Goal: Entertainment & Leisure: Consume media (video, audio)

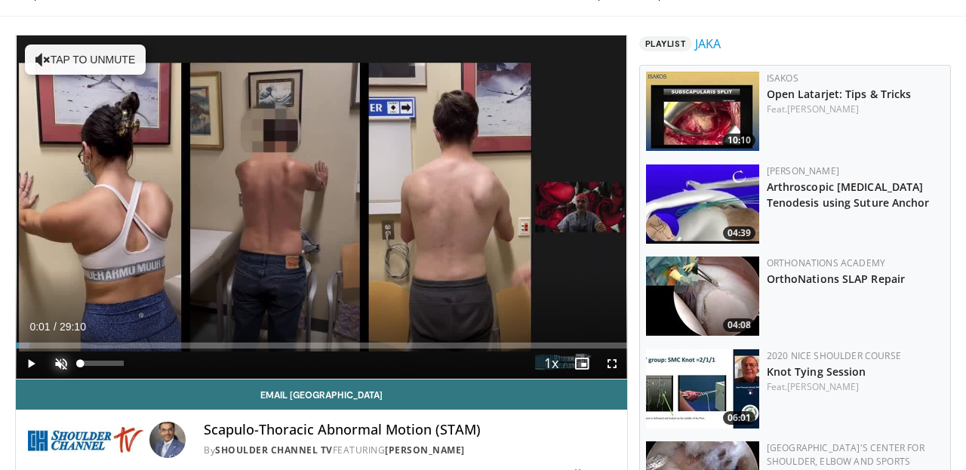
click at [68, 357] on span "Video Player" at bounding box center [61, 364] width 30 height 30
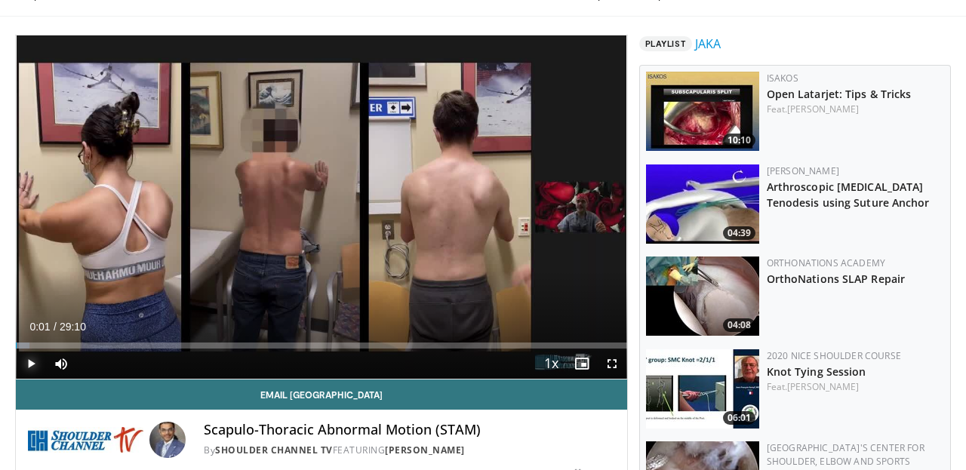
click at [36, 369] on span "Video Player" at bounding box center [31, 364] width 30 height 30
click at [611, 364] on span "Video Player" at bounding box center [612, 364] width 30 height 30
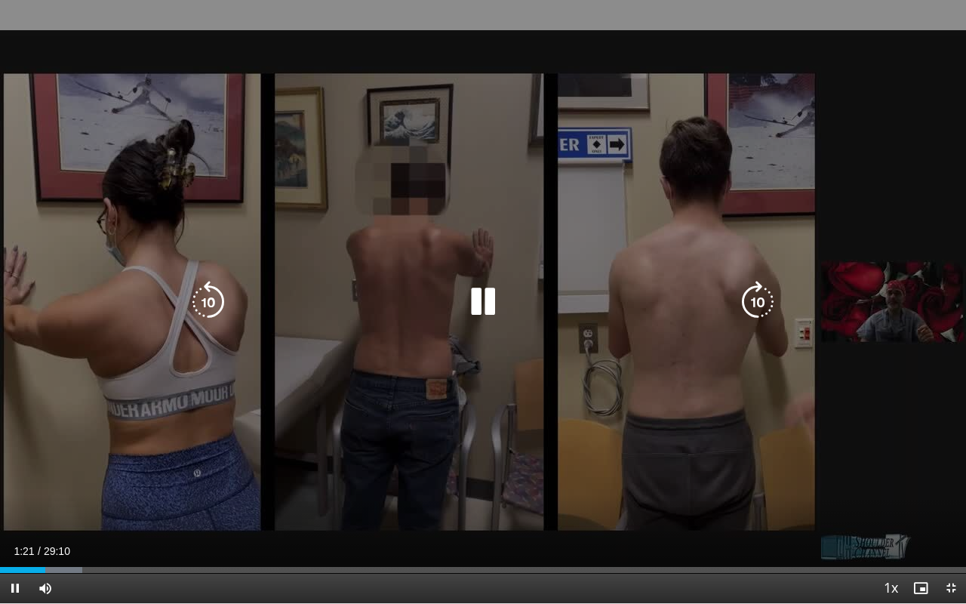
click at [485, 299] on icon "Video Player" at bounding box center [483, 302] width 42 height 42
click at [481, 300] on icon "Video Player" at bounding box center [483, 302] width 42 height 42
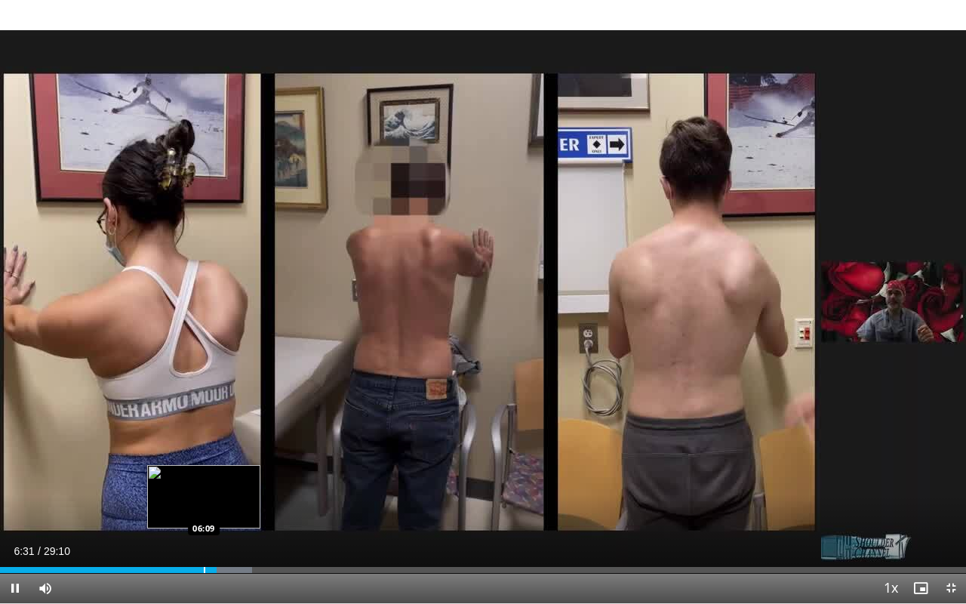
click at [204, 469] on div "Progress Bar" at bounding box center [205, 570] width 2 height 6
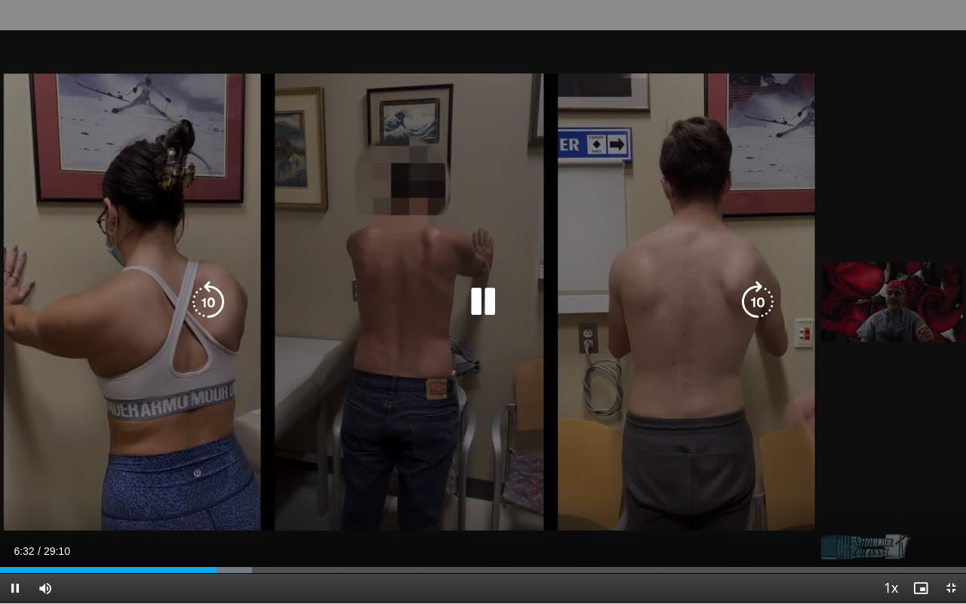
click at [209, 311] on icon "Video Player" at bounding box center [208, 302] width 42 height 42
click at [196, 307] on icon "Video Player" at bounding box center [208, 302] width 42 height 42
click at [493, 300] on icon "Video Player" at bounding box center [483, 302] width 42 height 42
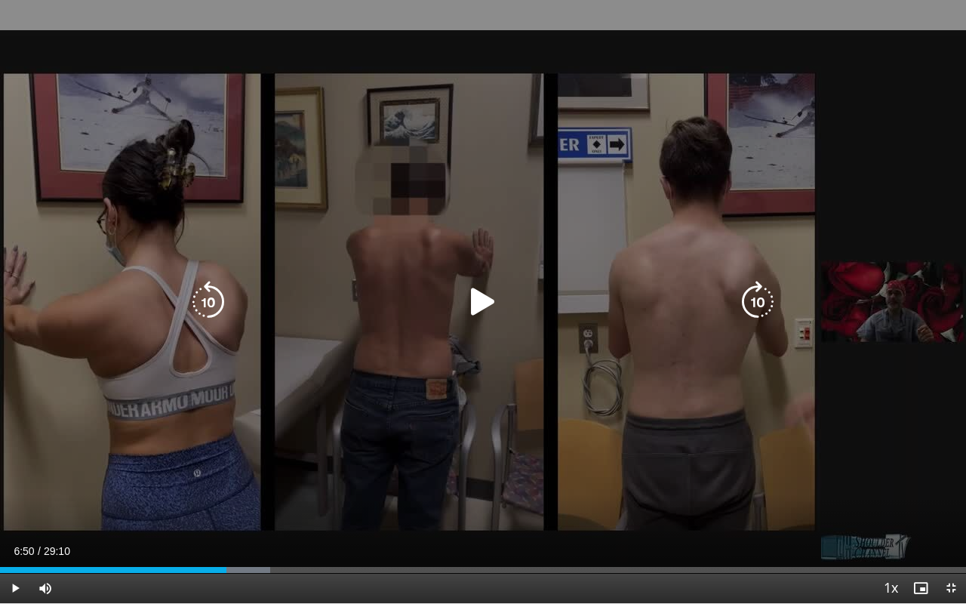
click at [481, 303] on icon "Video Player" at bounding box center [483, 302] width 42 height 42
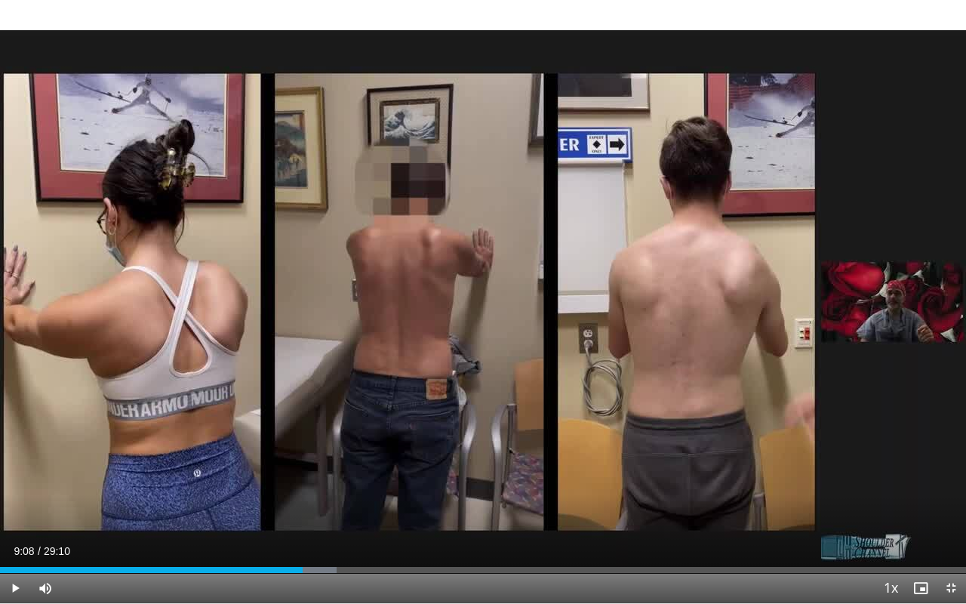
click at [293, 469] on div "Current Time 9:08 / Duration 29:10 Play Skip Backward Skip Forward Mute Loaded …" at bounding box center [483, 588] width 966 height 30
click at [293, 469] on div "Progress Bar" at bounding box center [294, 570] width 2 height 6
click at [17, 469] on span "Video Player" at bounding box center [15, 588] width 30 height 30
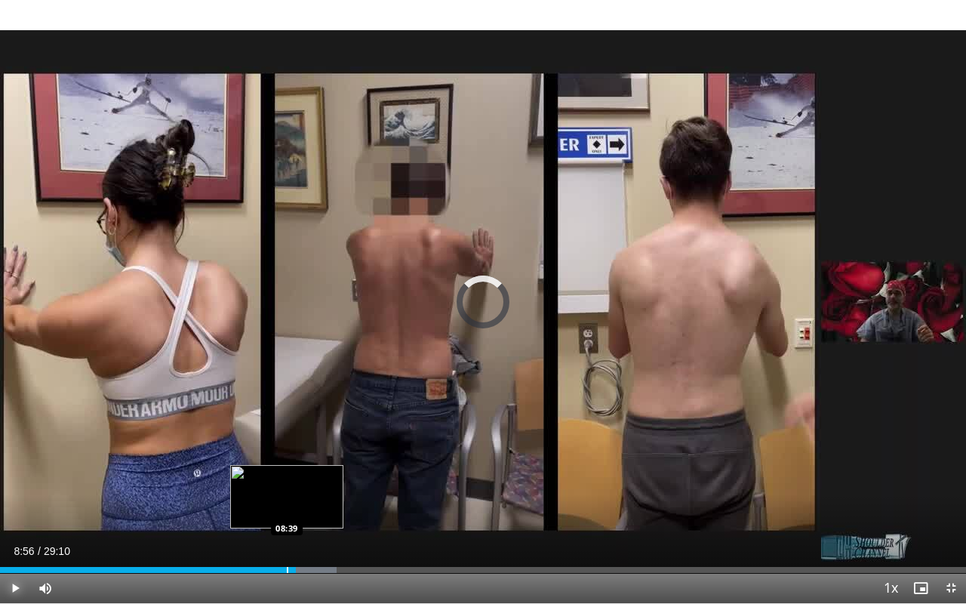
click at [287, 469] on div "Progress Bar" at bounding box center [288, 570] width 2 height 6
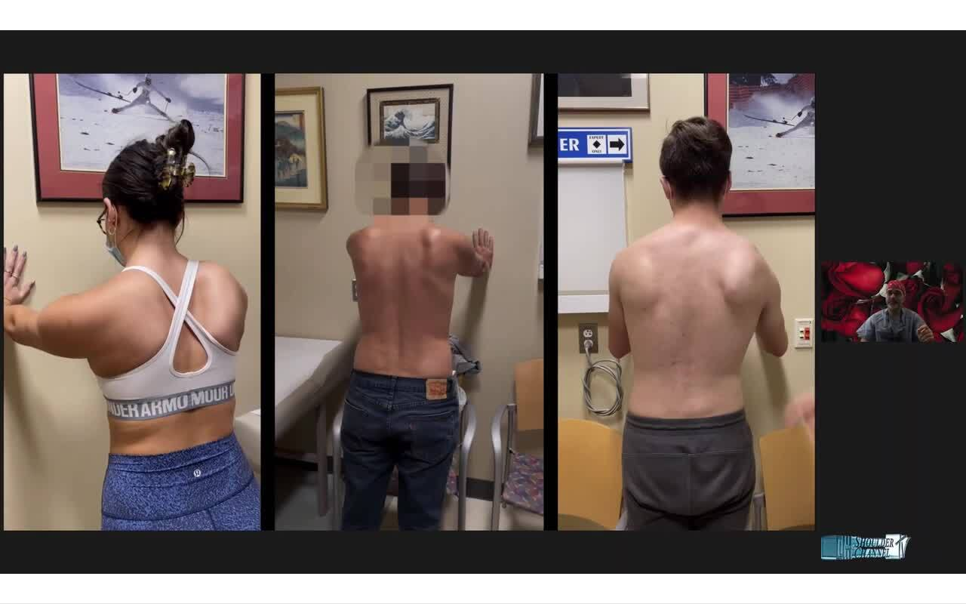
click at [19, 469] on video-js "**********" at bounding box center [483, 302] width 966 height 604
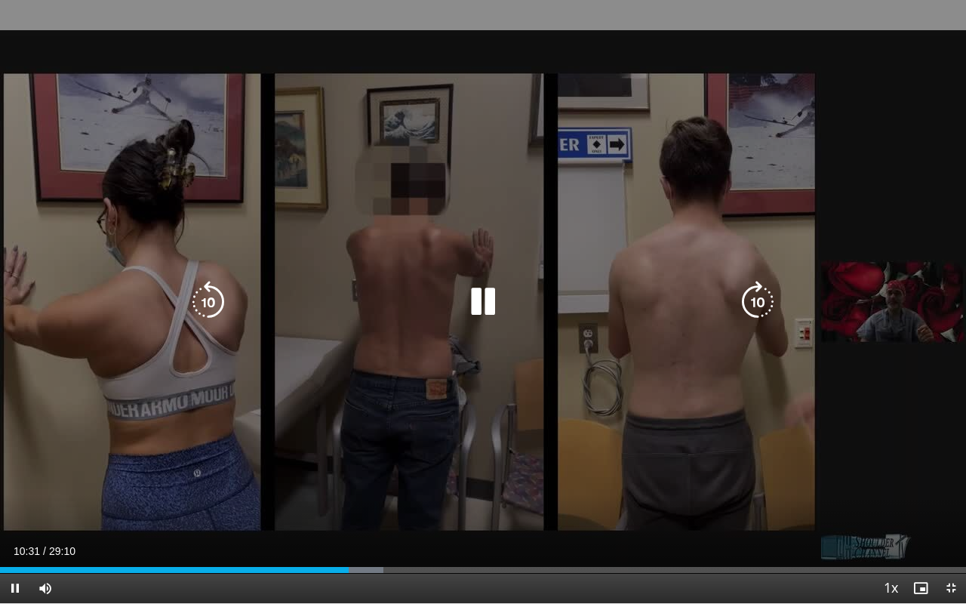
click at [484, 306] on icon "Video Player" at bounding box center [483, 302] width 42 height 42
click at [203, 301] on icon "Video Player" at bounding box center [208, 302] width 42 height 42
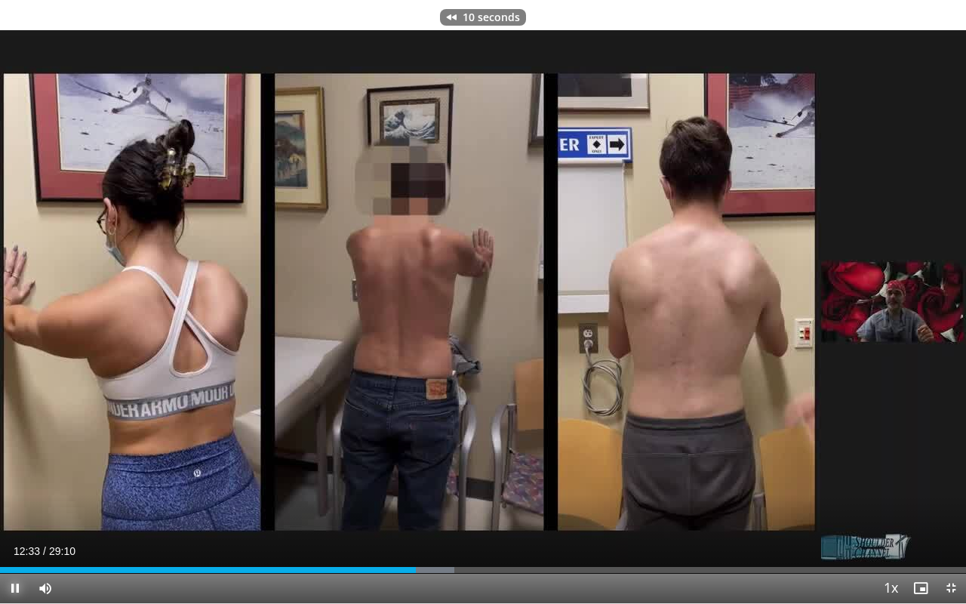
click at [13, 469] on span "Video Player" at bounding box center [15, 588] width 30 height 30
click at [0, 469] on button "Play" at bounding box center [15, 588] width 30 height 30
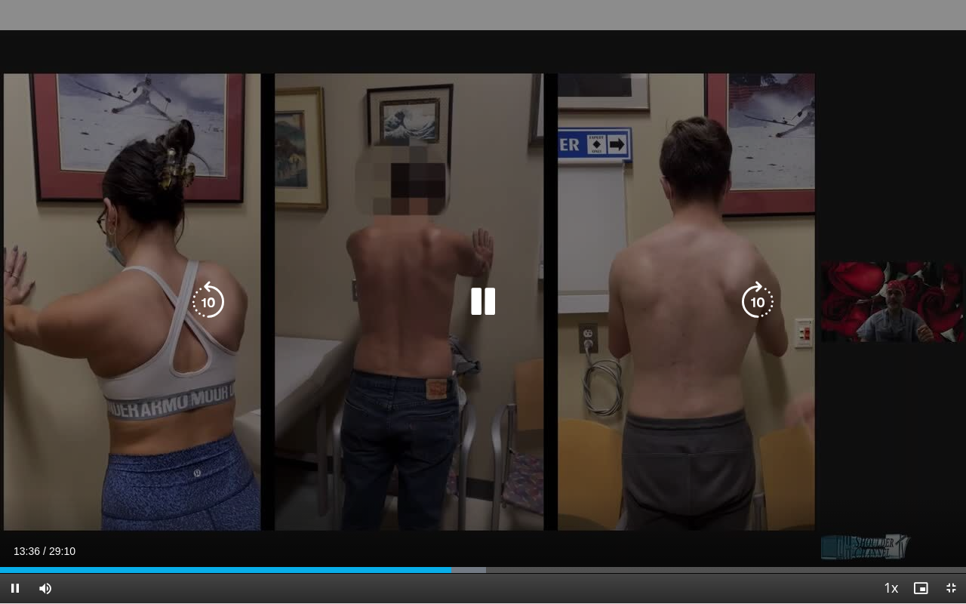
click at [210, 308] on icon "Video Player" at bounding box center [208, 302] width 42 height 42
click at [216, 298] on icon "Video Player" at bounding box center [208, 302] width 42 height 42
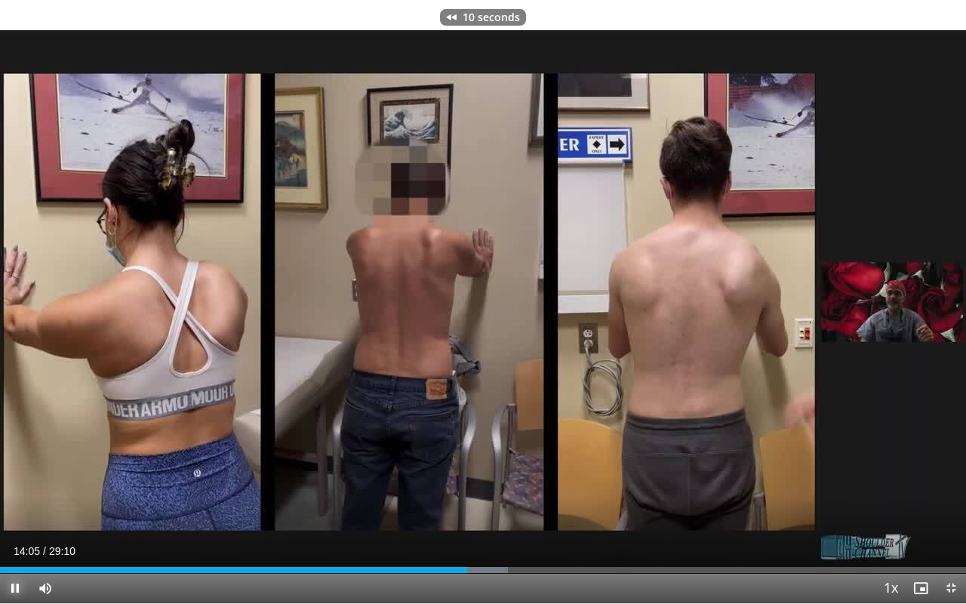
click at [14, 469] on span "Video Player" at bounding box center [15, 588] width 30 height 30
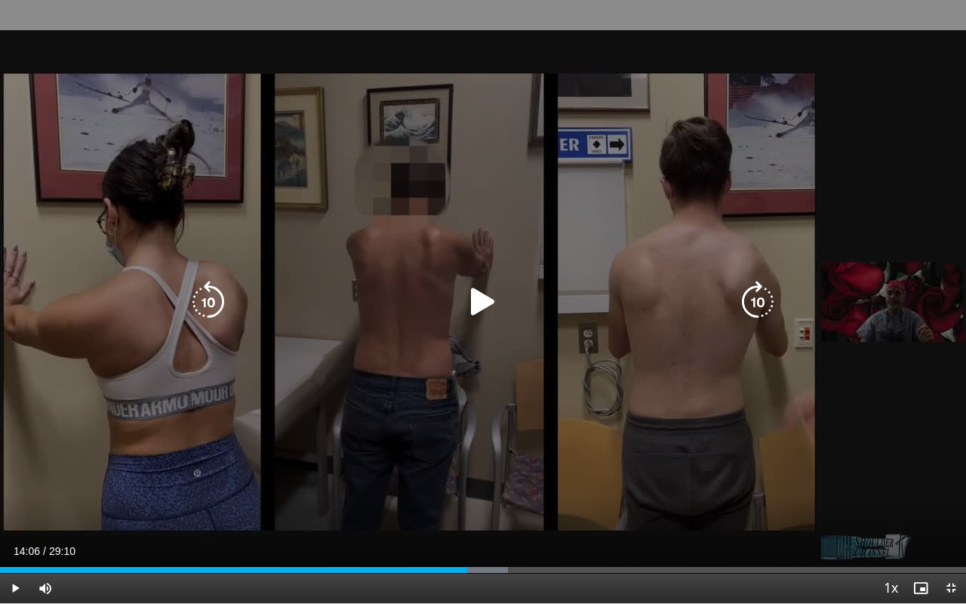
click at [207, 312] on icon "Video Player" at bounding box center [208, 302] width 42 height 42
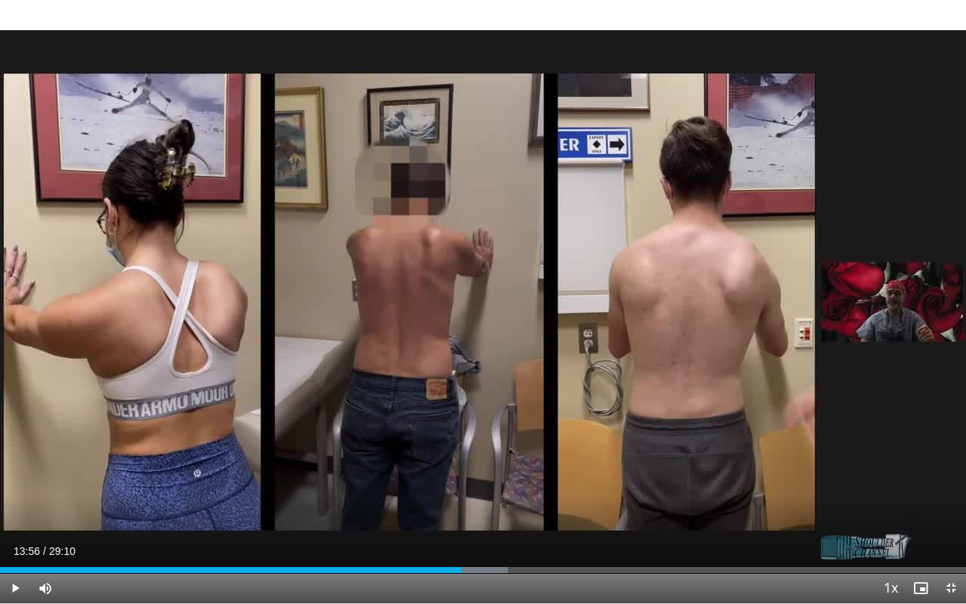
click at [207, 312] on div "10 seconds Tap to unmute" at bounding box center [483, 301] width 966 height 603
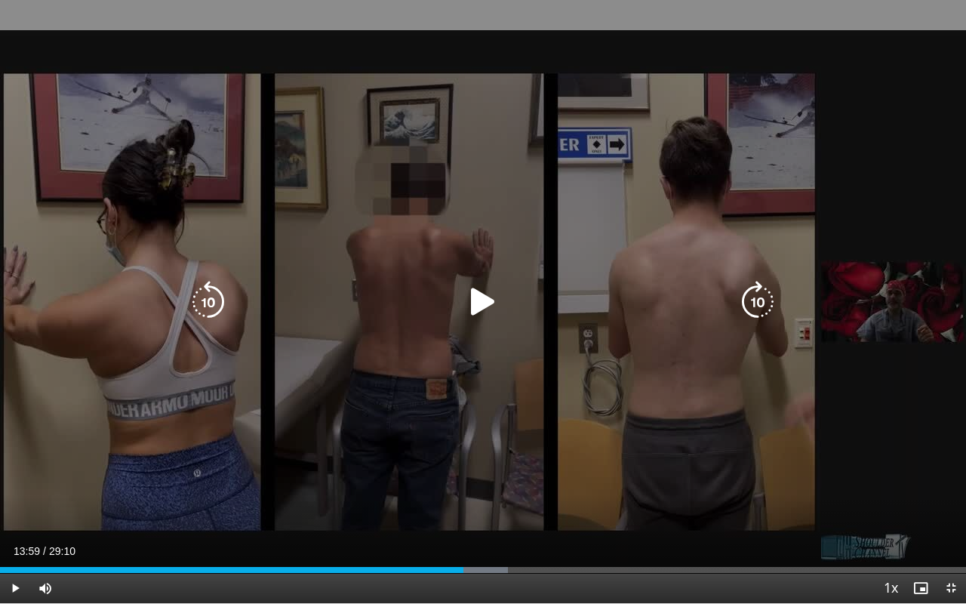
click at [203, 316] on icon "Video Player" at bounding box center [208, 302] width 42 height 42
click at [475, 301] on icon "Video Player" at bounding box center [483, 302] width 42 height 42
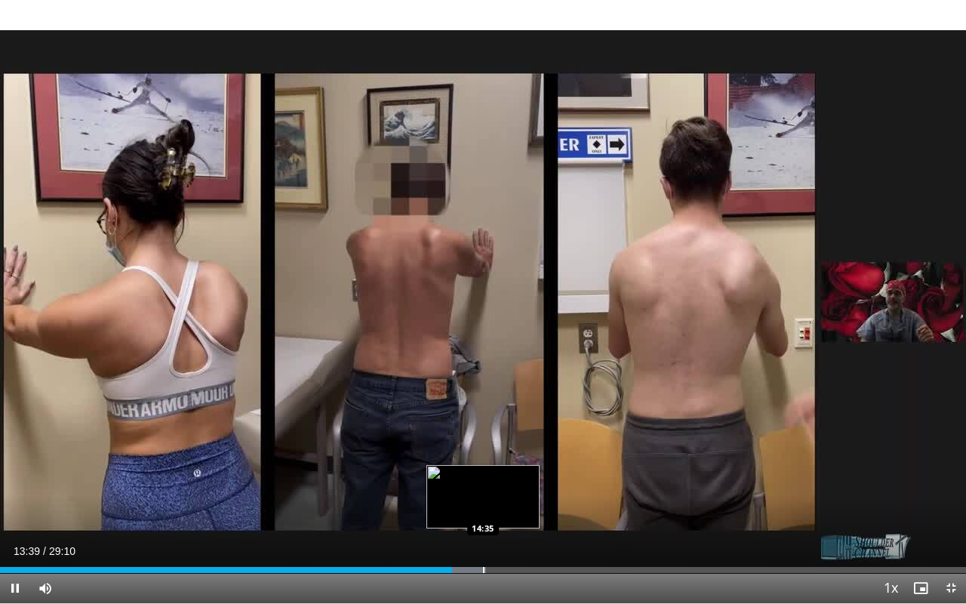
click at [482, 469] on div "Loaded : 50.29% 13:39 14:35" at bounding box center [483, 565] width 966 height 14
click at [469, 469] on div "Progress Bar" at bounding box center [470, 570] width 2 height 6
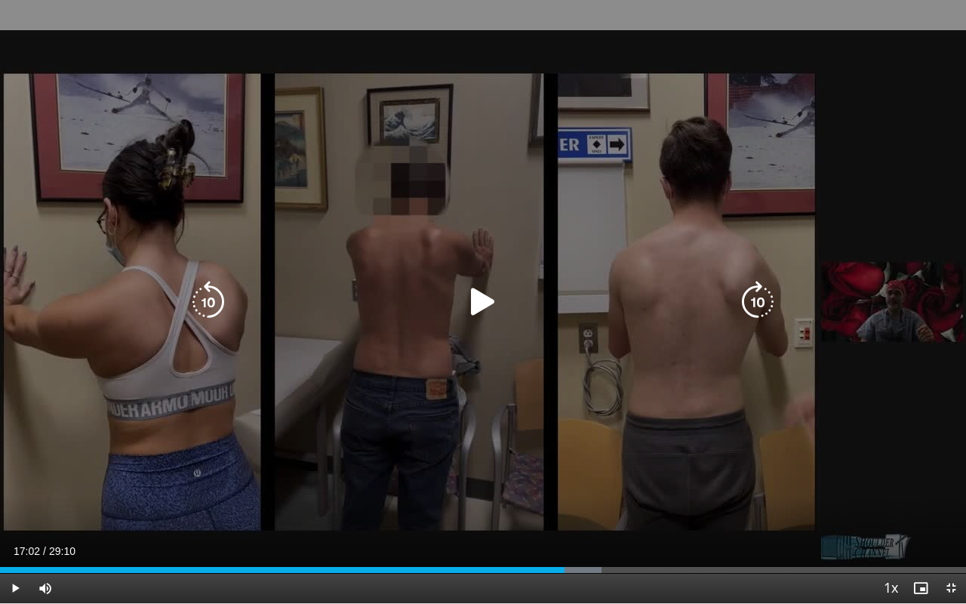
click at [232, 319] on div "30 seconds Tap to unmute" at bounding box center [483, 301] width 966 height 603
click at [212, 313] on icon "Video Player" at bounding box center [208, 302] width 42 height 42
click at [207, 299] on icon "Video Player" at bounding box center [208, 302] width 42 height 42
click at [214, 302] on icon "Video Player" at bounding box center [208, 302] width 42 height 42
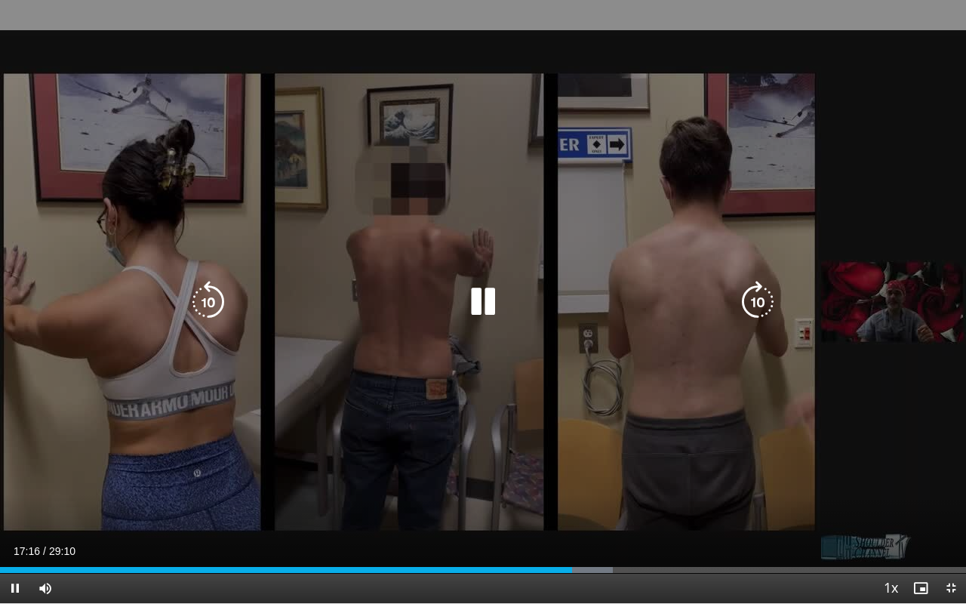
click at [488, 304] on icon "Video Player" at bounding box center [483, 302] width 42 height 42
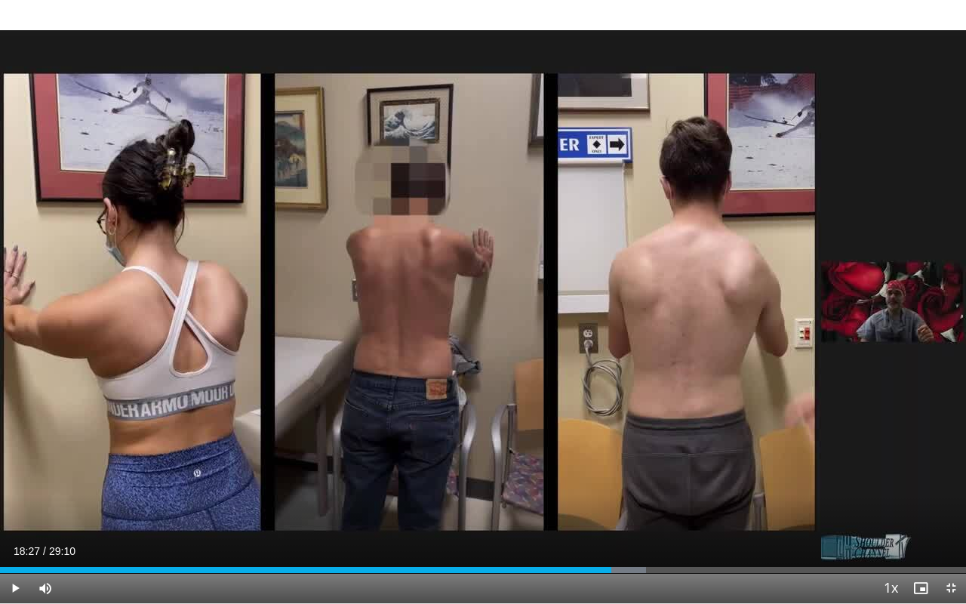
click at [468, 287] on button "Video Player" at bounding box center [483, 302] width 30 height 30
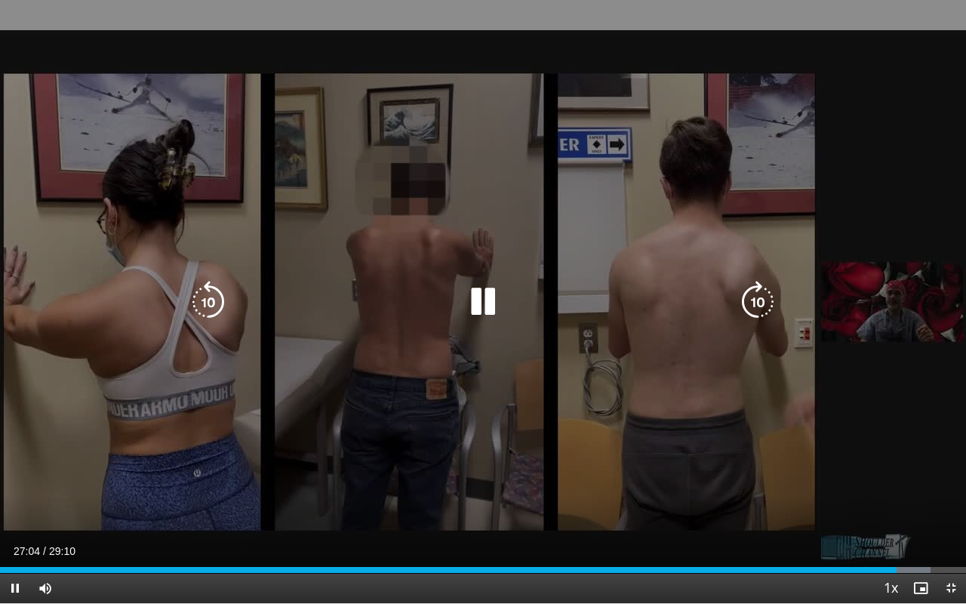
click at [212, 308] on icon "Video Player" at bounding box center [208, 302] width 42 height 42
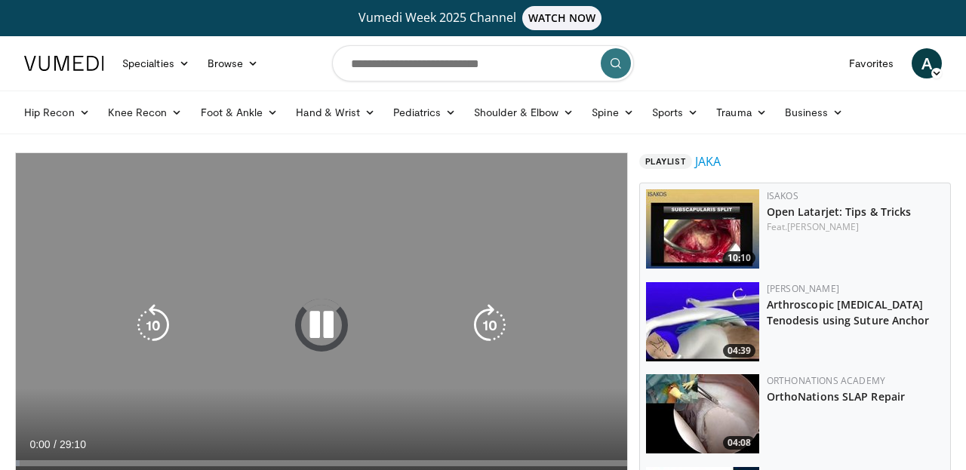
click at [324, 321] on icon "Video Player" at bounding box center [321, 325] width 42 height 42
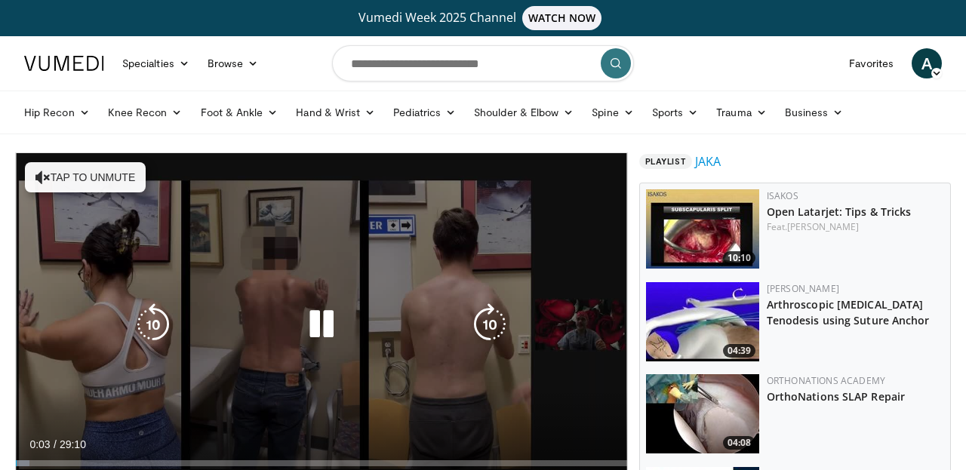
click at [327, 329] on icon "Video Player" at bounding box center [321, 324] width 42 height 42
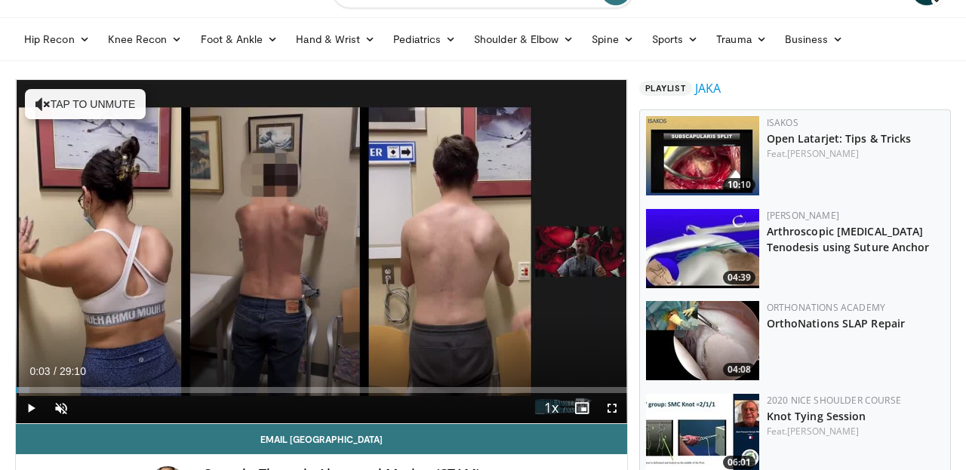
scroll to position [81, 0]
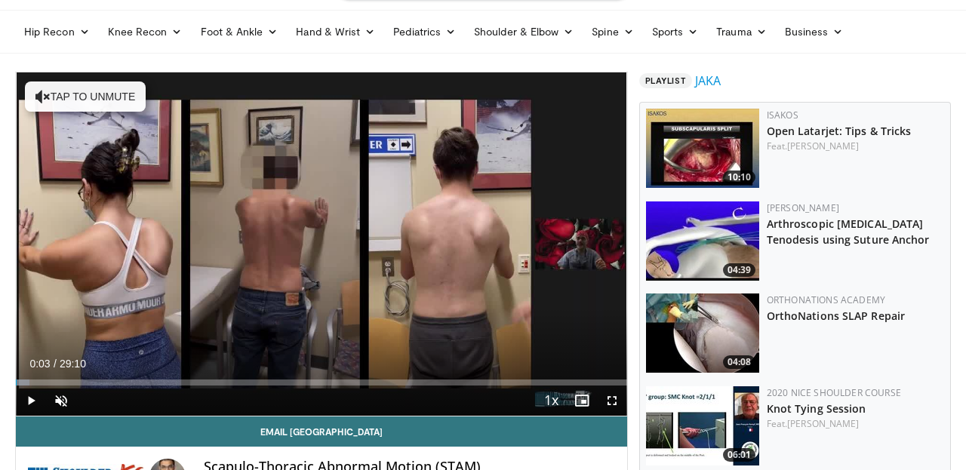
click at [381, 385] on div "Progress Bar" at bounding box center [382, 382] width 2 height 6
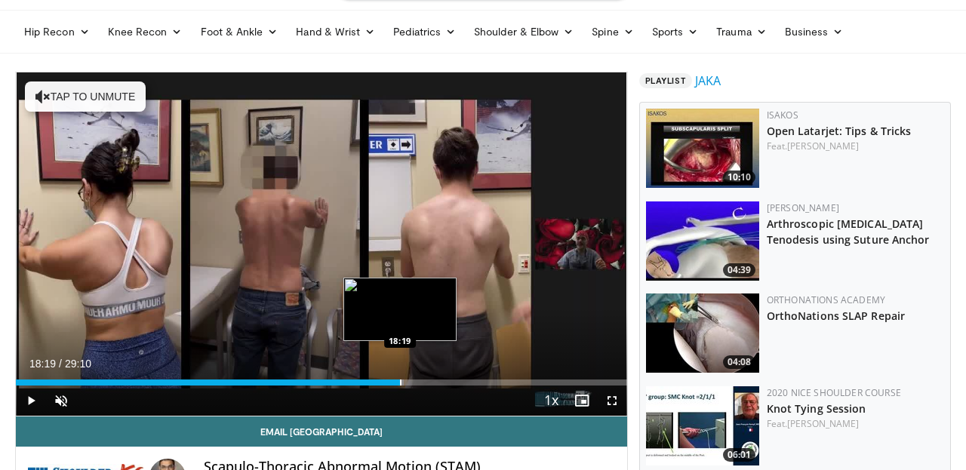
click at [400, 383] on div "Progress Bar" at bounding box center [401, 382] width 2 height 6
click at [398, 383] on div "Progress Bar" at bounding box center [399, 382] width 2 height 6
click at [390, 383] on div "Progress Bar" at bounding box center [391, 382] width 2 height 6
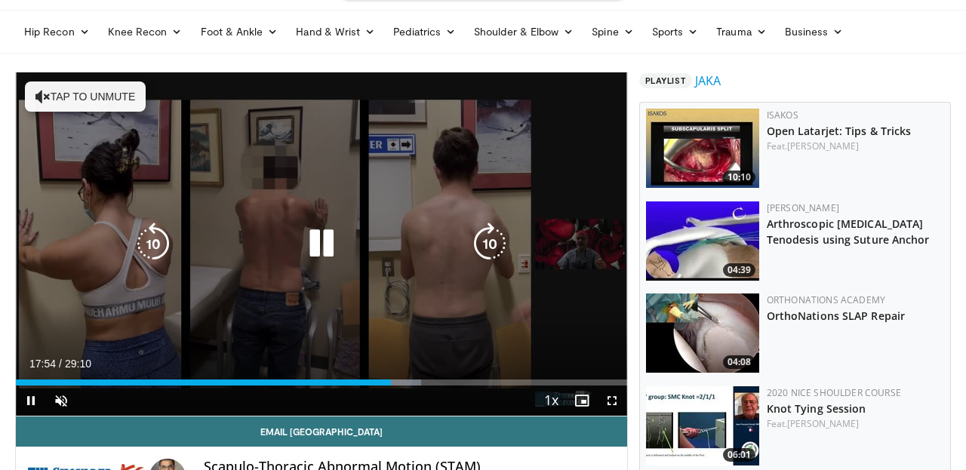
click at [71, 100] on button "Tap to unmute" at bounding box center [85, 96] width 121 height 30
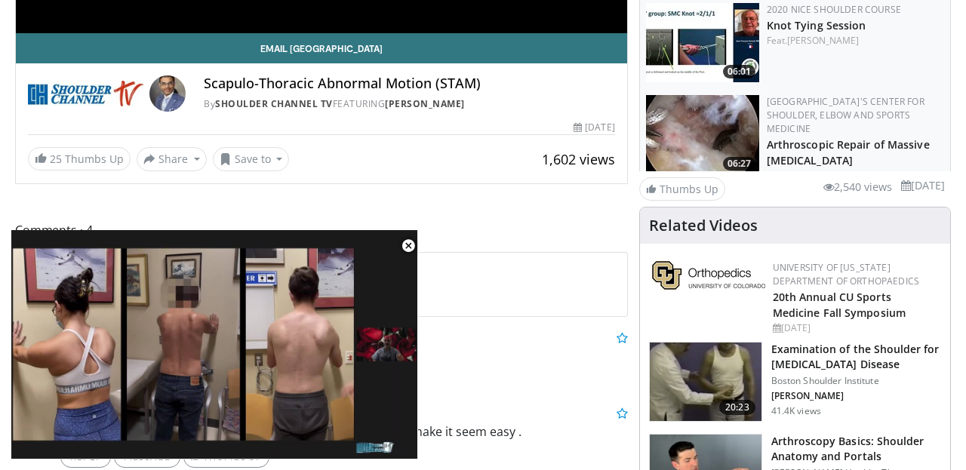
scroll to position [521, 0]
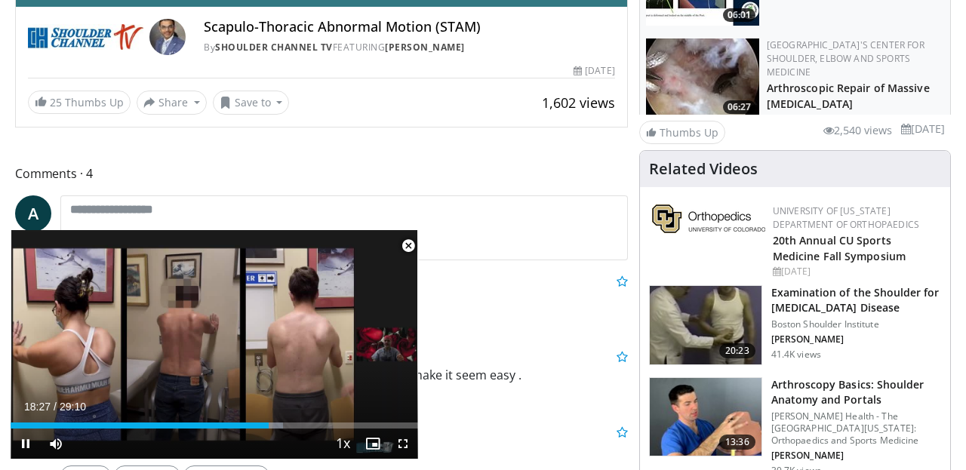
click at [410, 241] on span "Video Player" at bounding box center [408, 246] width 30 height 30
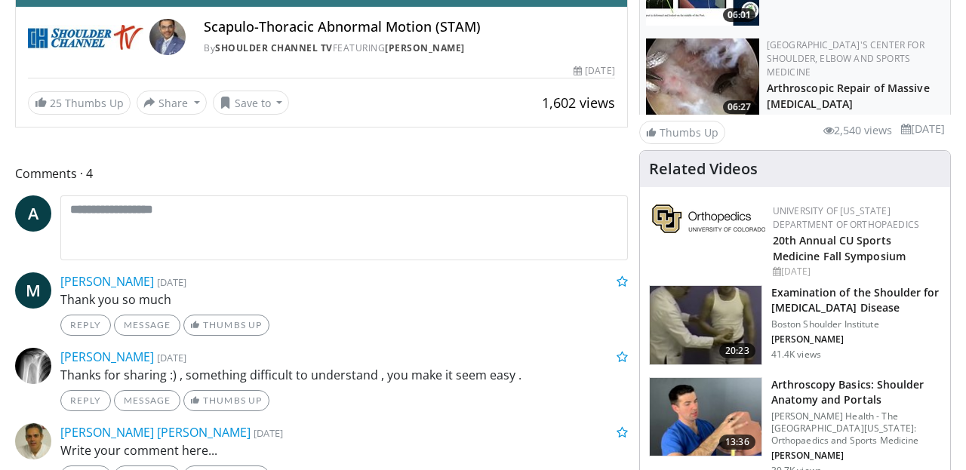
scroll to position [177, 0]
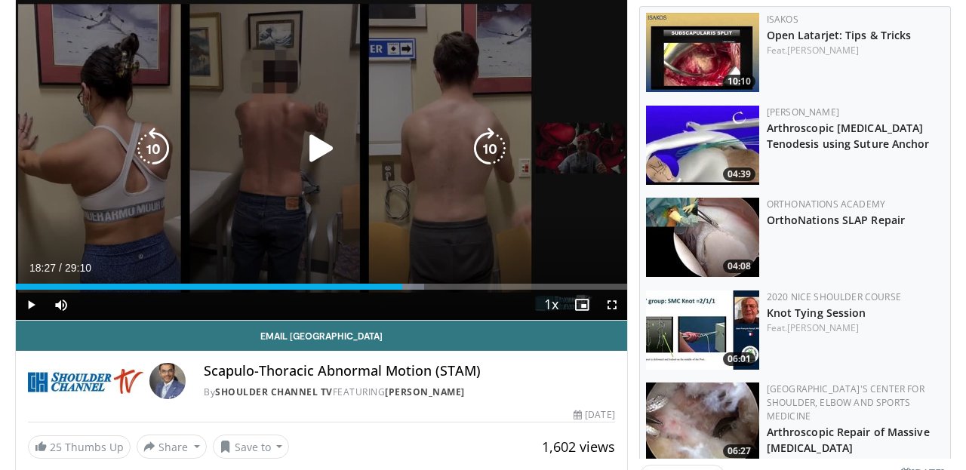
click at [324, 146] on icon "Video Player" at bounding box center [321, 148] width 42 height 42
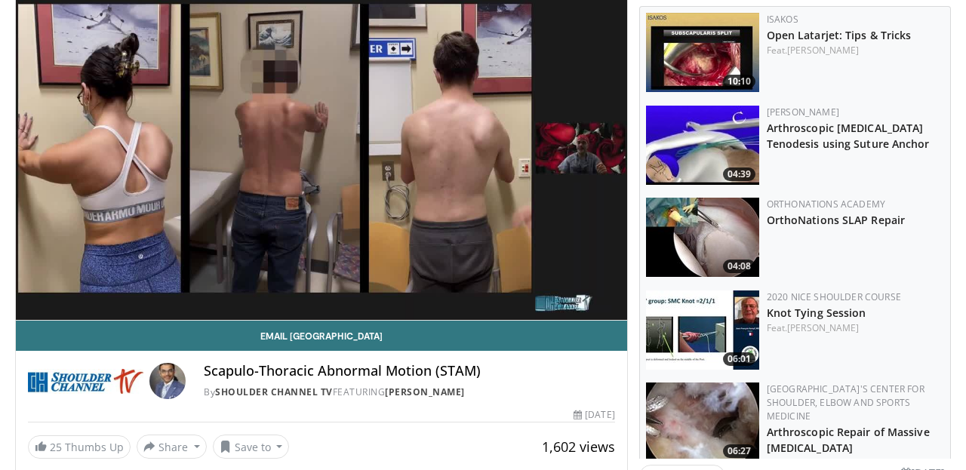
click at [324, 146] on div "10 seconds Tap to unmute" at bounding box center [321, 148] width 611 height 343
